Goal: Information Seeking & Learning: Learn about a topic

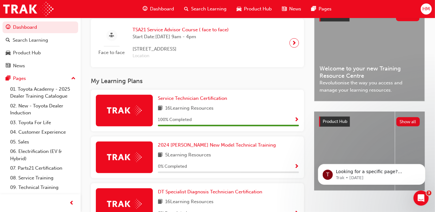
scroll to position [187, 0]
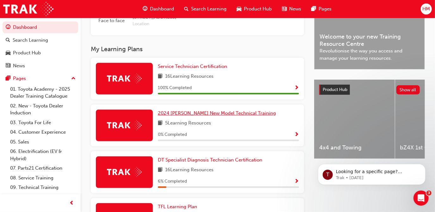
click at [186, 116] on span "2024 [PERSON_NAME] New Model Technical Training" at bounding box center [217, 113] width 118 height 6
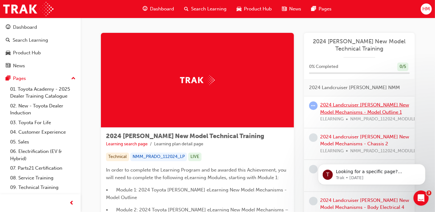
click at [361, 107] on link "2024 Landcruiser [PERSON_NAME] New Model Mechanisms - Model Outline 1" at bounding box center [364, 108] width 89 height 13
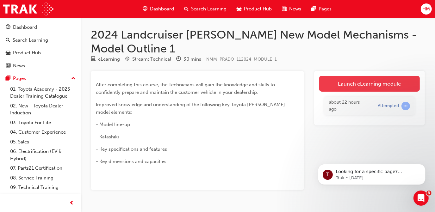
click at [337, 82] on link "Launch eLearning module" at bounding box center [369, 84] width 101 height 16
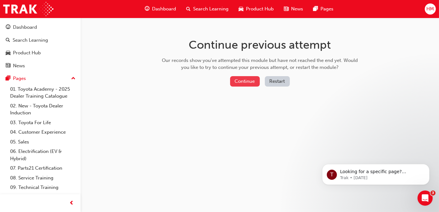
click at [245, 82] on button "Continue" at bounding box center [245, 81] width 30 height 10
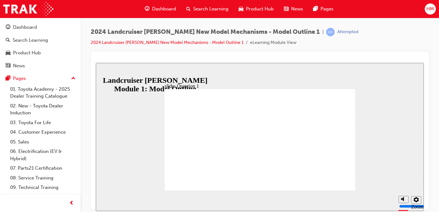
radio input "true"
drag, startPoint x: 209, startPoint y: 140, endPoint x: 341, endPoint y: 177, distance: 136.9
radio input "true"
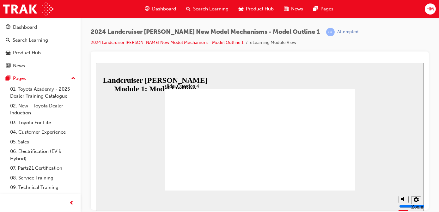
radio input "true"
radio input "false"
radio input "true"
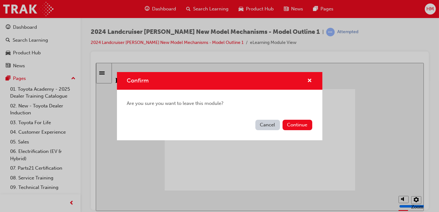
click at [265, 126] on button "Cancel" at bounding box center [267, 125] width 25 height 10
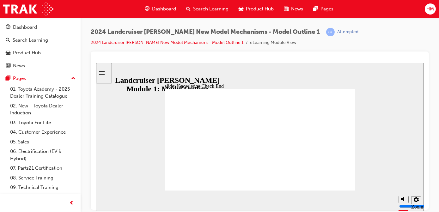
click at [104, 72] on icon "Sidebar Toggle" at bounding box center [103, 72] width 9 height 4
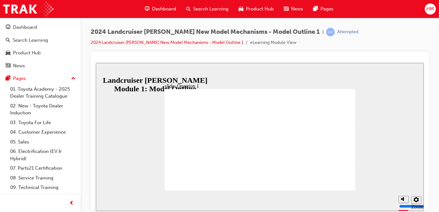
radio input "true"
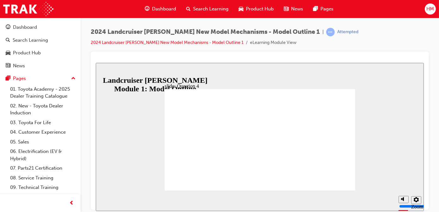
radio input "true"
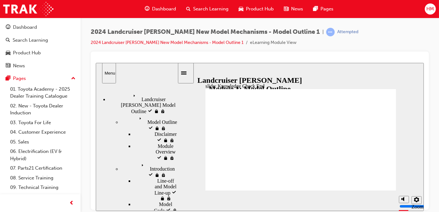
drag, startPoint x: 261, startPoint y: 156, endPoint x: 293, endPoint y: 173, distance: 36.5
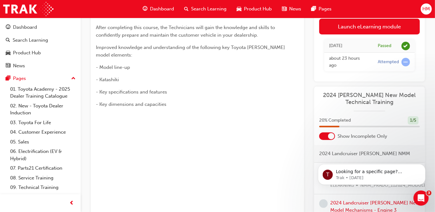
scroll to position [143, 0]
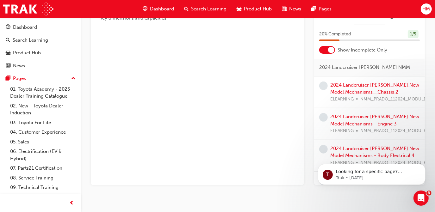
click at [347, 94] on link "2024 Landcruiser [PERSON_NAME] New Model Mechanisms - Chassis 2" at bounding box center [374, 88] width 89 height 13
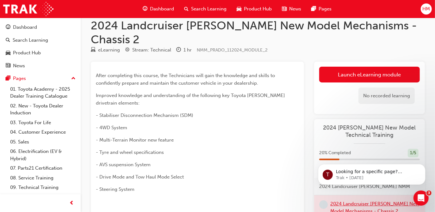
scroll to position [8, 0]
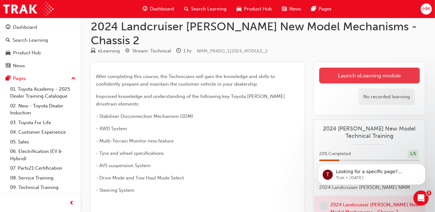
click at [336, 68] on link "Launch eLearning module" at bounding box center [369, 76] width 101 height 16
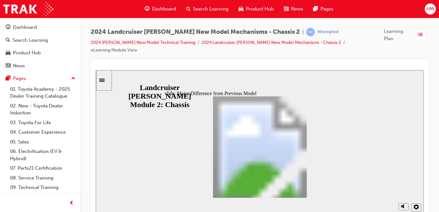
scroll to position [35, 0]
drag, startPoint x: 318, startPoint y: 137, endPoint x: 321, endPoint y: 148, distance: 11.8
drag, startPoint x: 319, startPoint y: 145, endPoint x: 319, endPoint y: 149, distance: 3.5
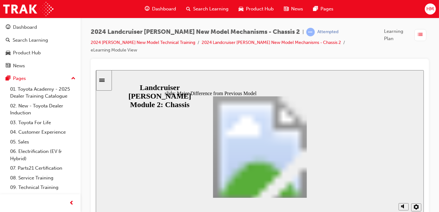
scroll to position [125, 0]
drag, startPoint x: 319, startPoint y: 149, endPoint x: 320, endPoint y: 181, distance: 32.3
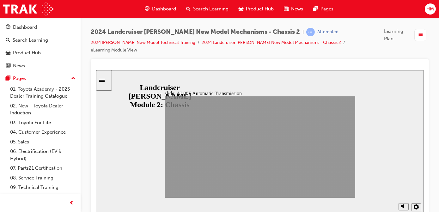
drag, startPoint x: 302, startPoint y: 189, endPoint x: 339, endPoint y: 189, distance: 37.0
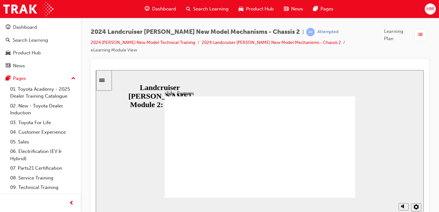
radio input "true"
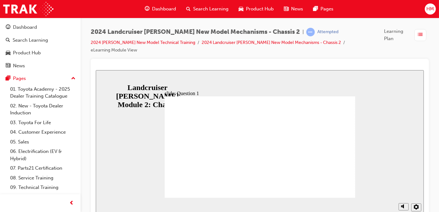
radio input "false"
radio input "true"
radio input "false"
radio input "true"
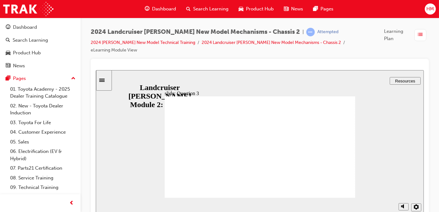
radio input "true"
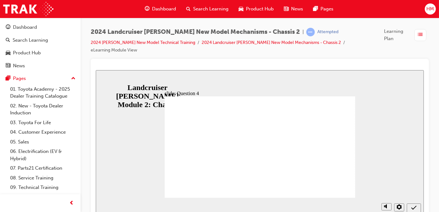
radio input "true"
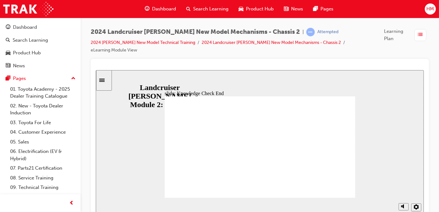
click at [104, 78] on icon "Sidebar Toggle" at bounding box center [103, 80] width 9 height 4
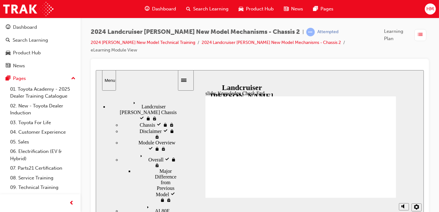
click at [131, 102] on span "Landcruiser [PERSON_NAME] visited" at bounding box center [154, 107] width 46 height 17
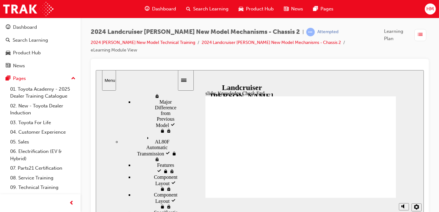
drag, startPoint x: 175, startPoint y: 125, endPoint x: 179, endPoint y: 179, distance: 53.9
click at [179, 179] on div "slide: Knowledge Check End Review the identified sections of this module again,…" at bounding box center [259, 144] width 328 height 148
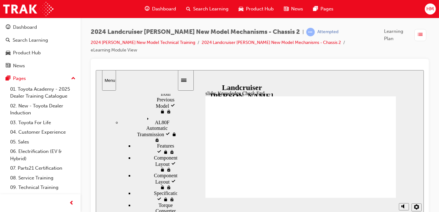
scroll to position [89, 0]
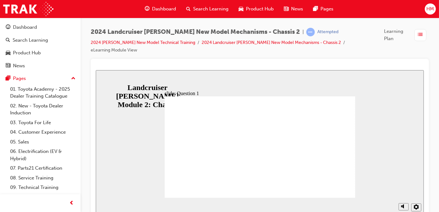
radio input "true"
drag, startPoint x: 252, startPoint y: 168, endPoint x: 198, endPoint y: 146, distance: 59.0
radio input "true"
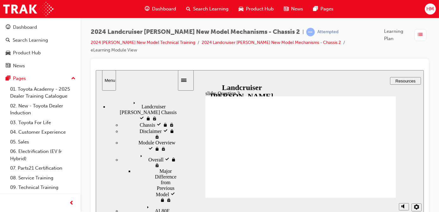
radio input "true"
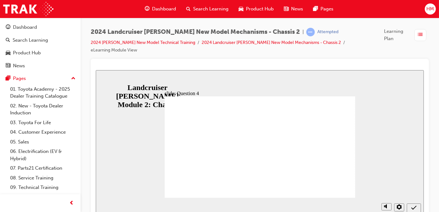
radio input "false"
radio input "true"
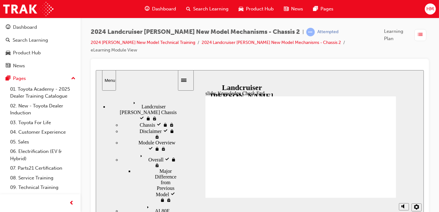
click at [132, 103] on span "Landcruiser [PERSON_NAME] visited" at bounding box center [154, 107] width 46 height 17
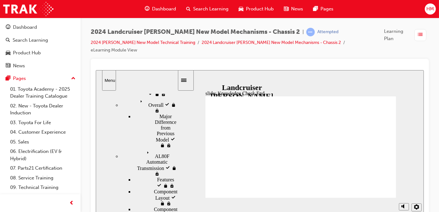
scroll to position [89, 0]
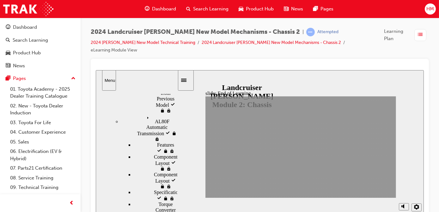
scroll to position [0, 0]
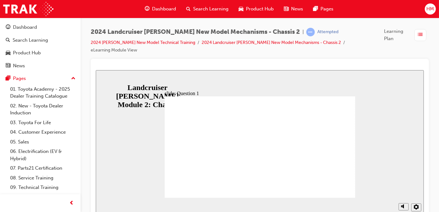
radio input "true"
drag, startPoint x: 261, startPoint y: 167, endPoint x: 207, endPoint y: 147, distance: 57.2
radio input "true"
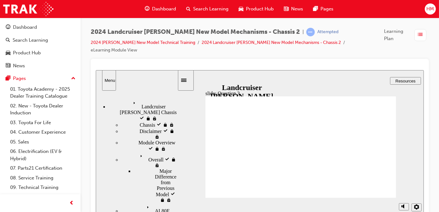
radio input "false"
radio input "true"
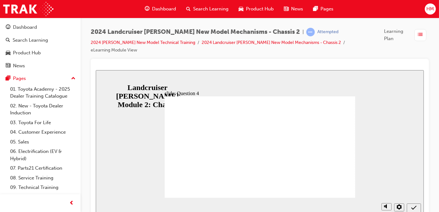
radio input "true"
radio input "false"
radio input "true"
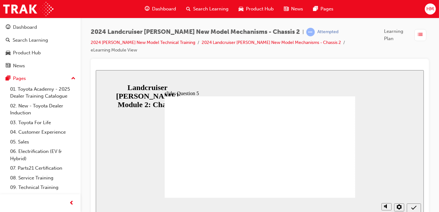
radio input "false"
radio input "true"
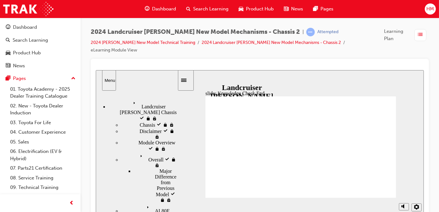
click at [125, 104] on div "Landcruiser [PERSON_NAME] visited Landcruiser [PERSON_NAME] Chassis" at bounding box center [142, 110] width 69 height 23
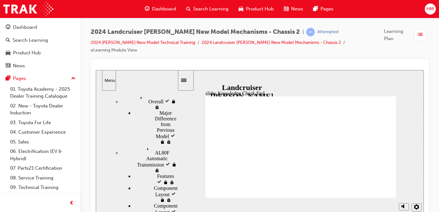
scroll to position [89, 0]
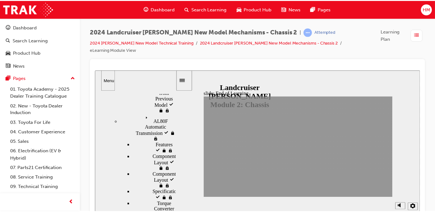
scroll to position [0, 0]
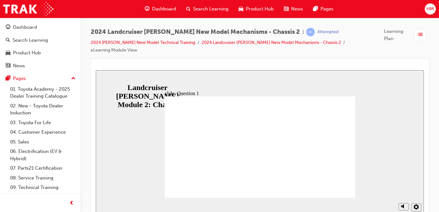
radio input "true"
drag, startPoint x: 230, startPoint y: 176, endPoint x: 328, endPoint y: 184, distance: 98.6
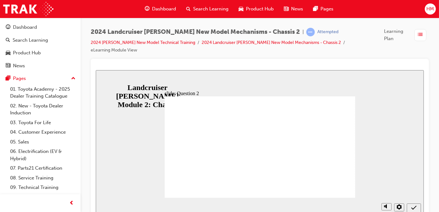
radio input "true"
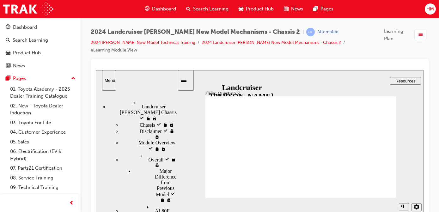
radio input "true"
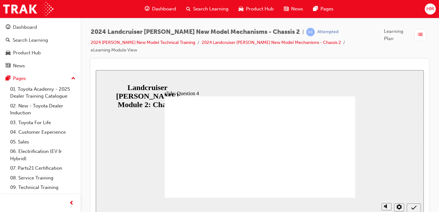
radio input "true"
radio input "false"
radio input "true"
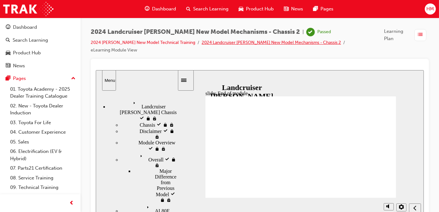
click at [226, 43] on link "2024 Landcruiser [PERSON_NAME] New Model Mechanisms - Chassis 2" at bounding box center [271, 42] width 139 height 5
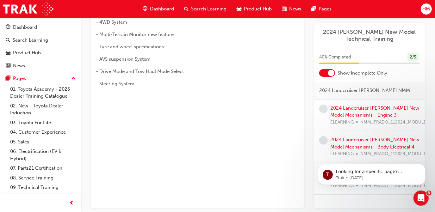
scroll to position [133, 0]
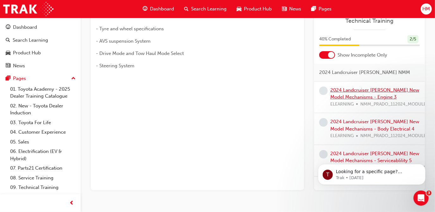
click at [357, 87] on link "2024 Landcruiser [PERSON_NAME] New Model Mechanisms - Engine 3" at bounding box center [374, 93] width 89 height 13
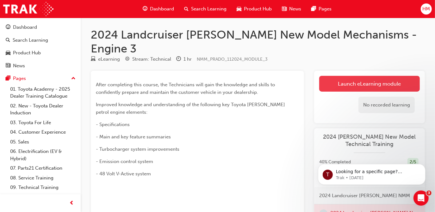
click at [339, 76] on link "Launch eLearning module" at bounding box center [369, 84] width 101 height 16
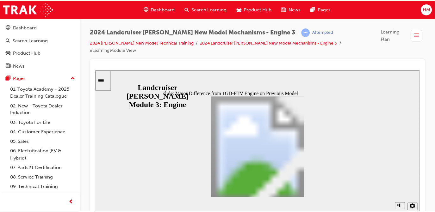
scroll to position [43, 0]
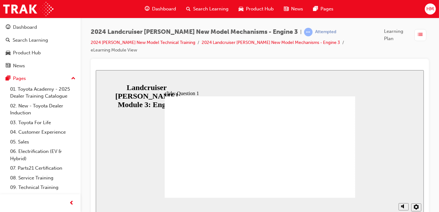
radio input "true"
drag, startPoint x: 228, startPoint y: 162, endPoint x: 327, endPoint y: 184, distance: 101.3
radio input "true"
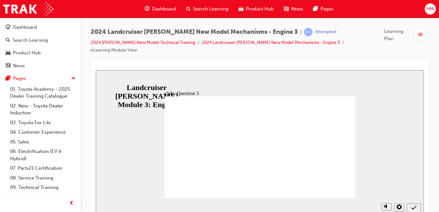
radio input "true"
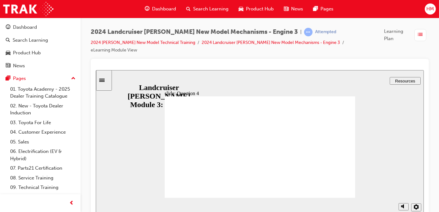
radio input "true"
radio input "false"
radio input "true"
drag, startPoint x: 203, startPoint y: 163, endPoint x: 331, endPoint y: 183, distance: 129.9
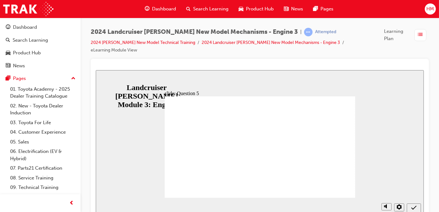
radio input "true"
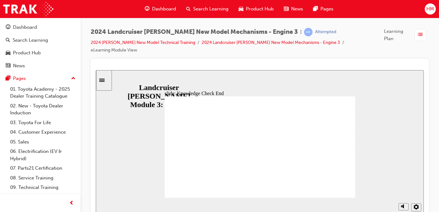
drag, startPoint x: 261, startPoint y: 175, endPoint x: 258, endPoint y: 179, distance: 5.2
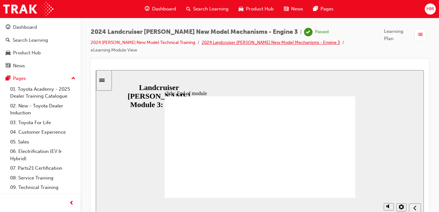
click at [202, 40] on link "2024 Landcruiser [PERSON_NAME] New Model Mechanisms - Engine 3" at bounding box center [271, 42] width 138 height 5
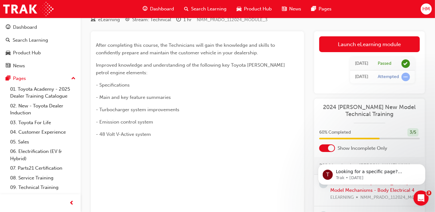
scroll to position [86, 0]
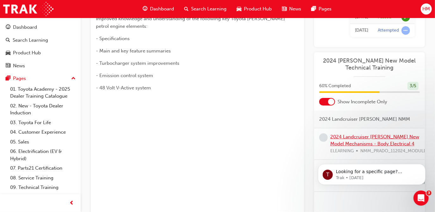
click at [354, 134] on link "2024 Landcruiser [PERSON_NAME] New Model Mechanisms - Body Electrical 4" at bounding box center [374, 140] width 89 height 13
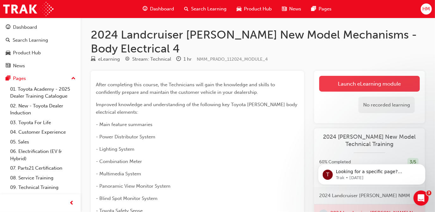
click at [329, 81] on link "Launch eLearning module" at bounding box center [369, 84] width 101 height 16
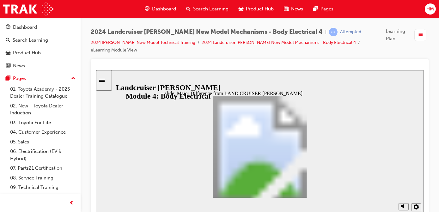
scroll to position [125, 0]
